Goal: Task Accomplishment & Management: Manage account settings

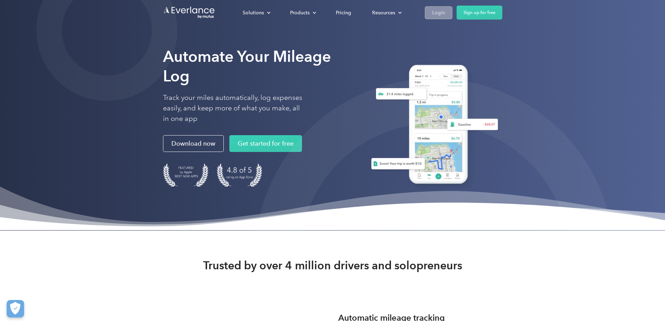
click at [452, 14] on link "Login" at bounding box center [439, 12] width 28 height 13
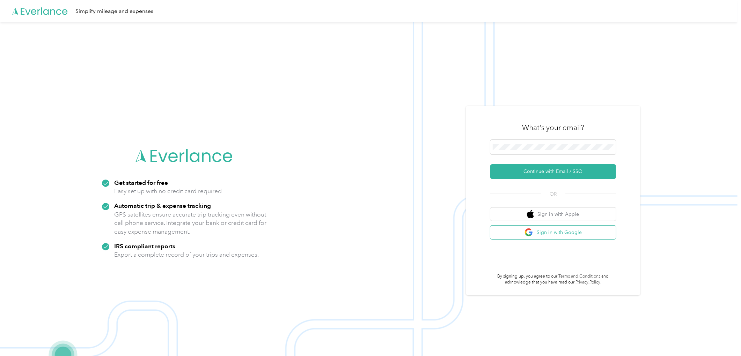
click at [533, 235] on img "button" at bounding box center [528, 232] width 9 height 9
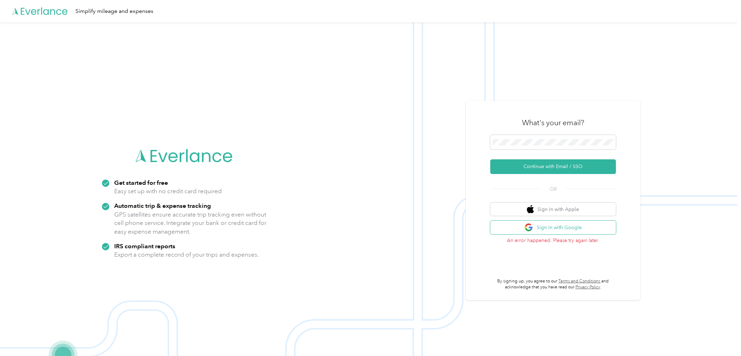
click at [559, 229] on button "Sign in with Google" at bounding box center [553, 228] width 126 height 14
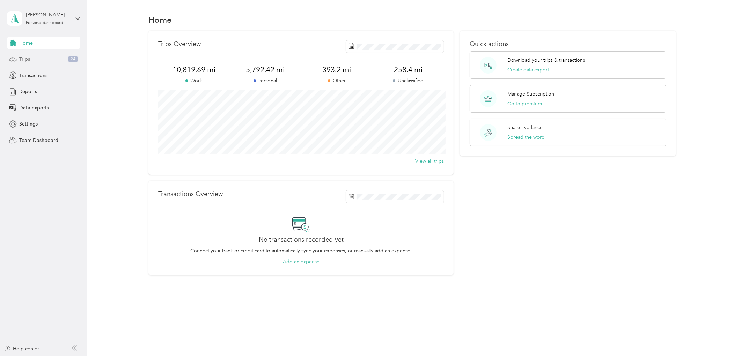
click at [63, 59] on div "Trips 24" at bounding box center [43, 59] width 73 height 13
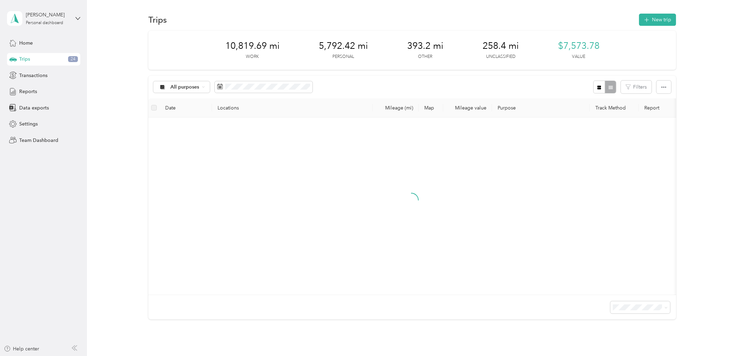
click at [121, 150] on div "10,819.69 mi Work 5,792.42 mi Personal 393.2 mi Other 258.4 mi Unclassified $7,…" at bounding box center [412, 188] width 633 height 314
